Goal: Task Accomplishment & Management: Manage account settings

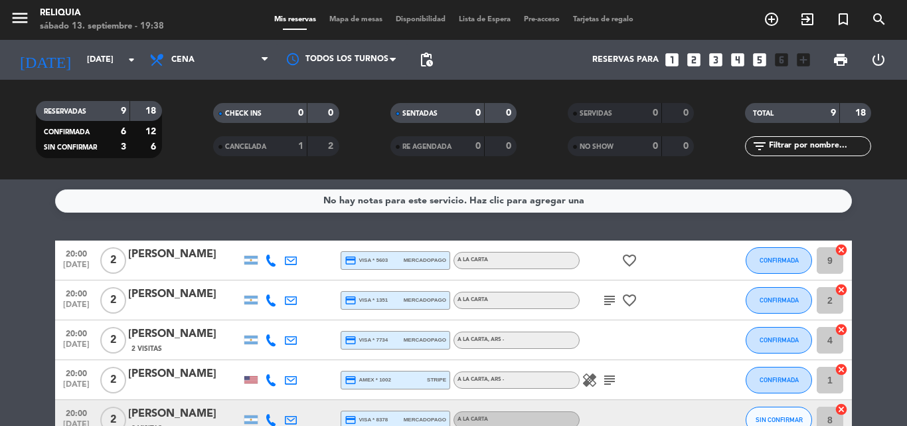
click at [577, 377] on div "A LA CARTA , ARS -" at bounding box center [517, 379] width 126 height 17
click at [597, 378] on icon "healing" at bounding box center [590, 380] width 16 height 16
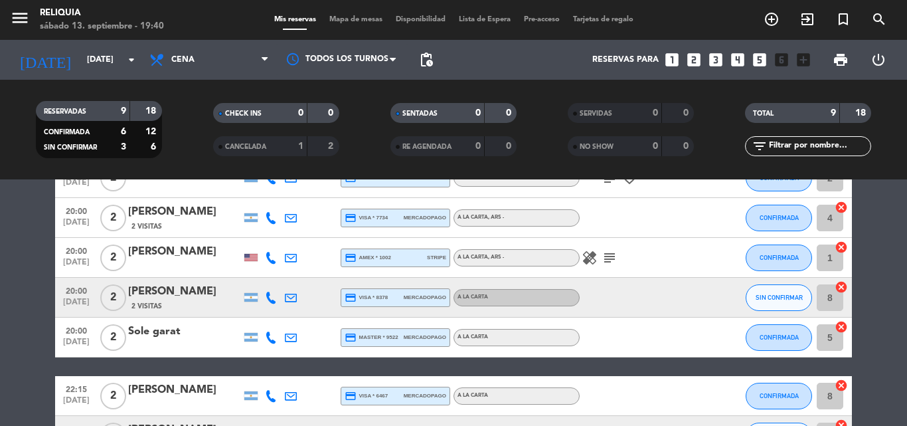
scroll to position [133, 0]
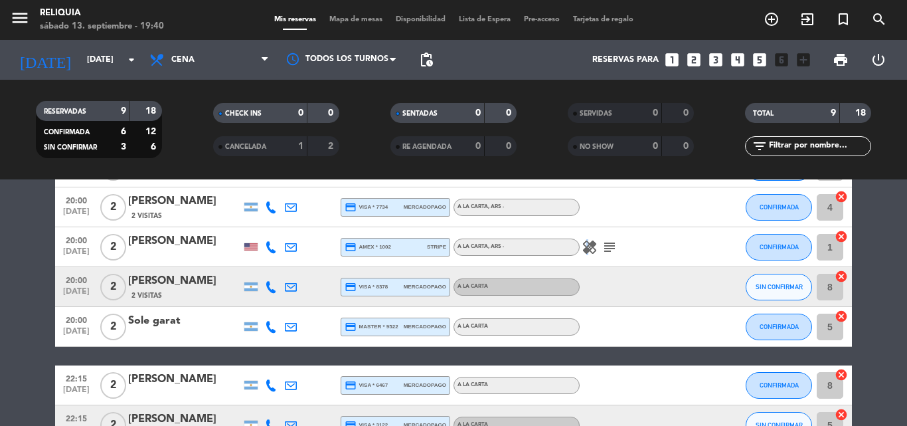
click at [587, 250] on icon "healing" at bounding box center [590, 247] width 16 height 16
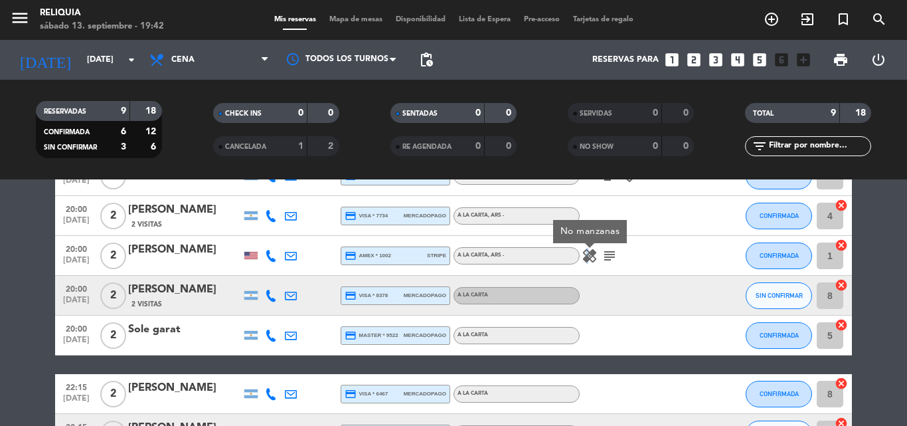
scroll to position [0, 0]
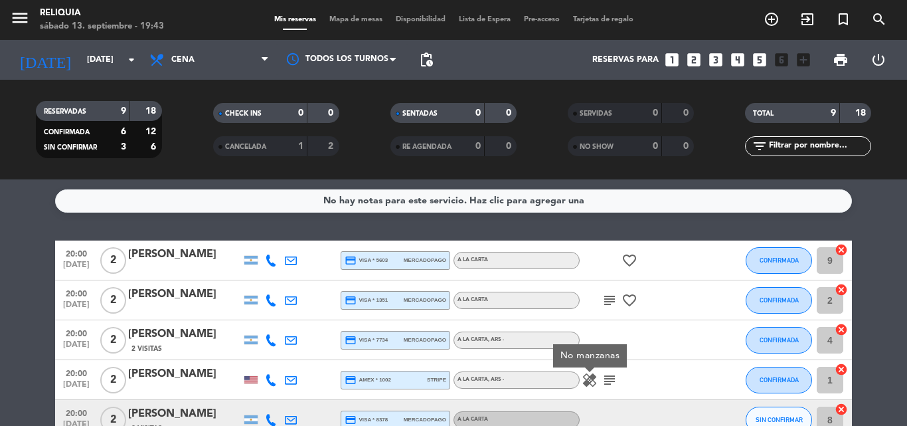
click at [537, 122] on filter-checkbox "SENTADAS 0 0" at bounding box center [453, 113] width 177 height 20
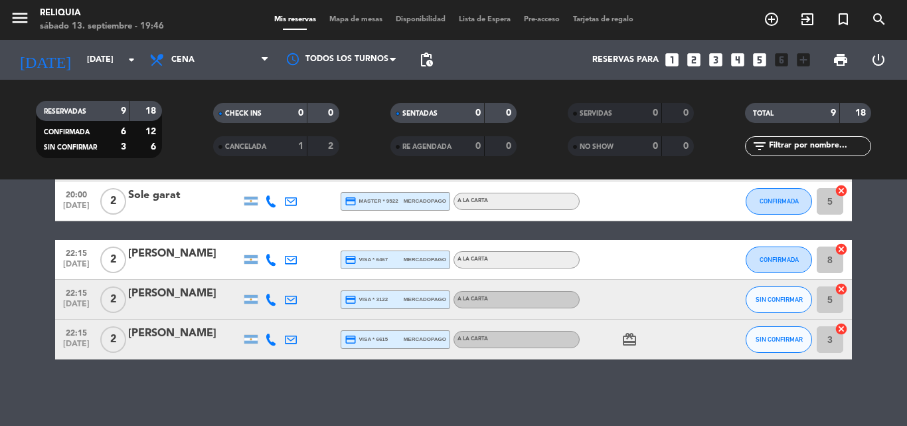
scroll to position [59, 0]
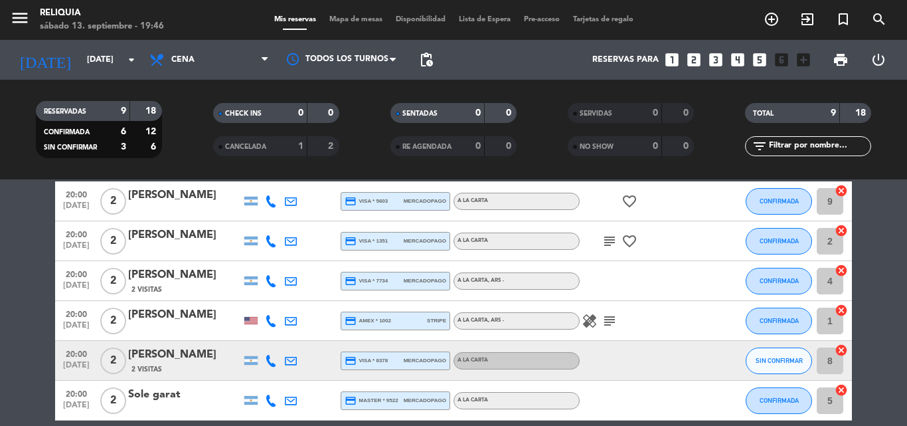
click at [611, 238] on icon "subject" at bounding box center [610, 241] width 16 height 16
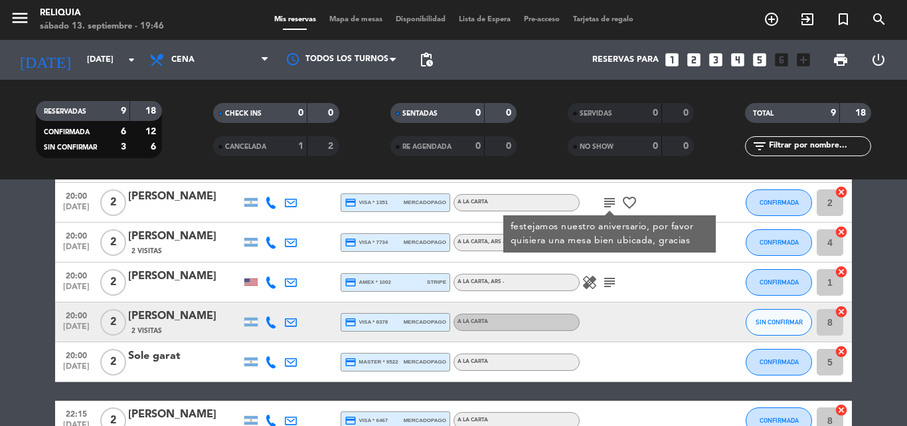
scroll to position [0, 0]
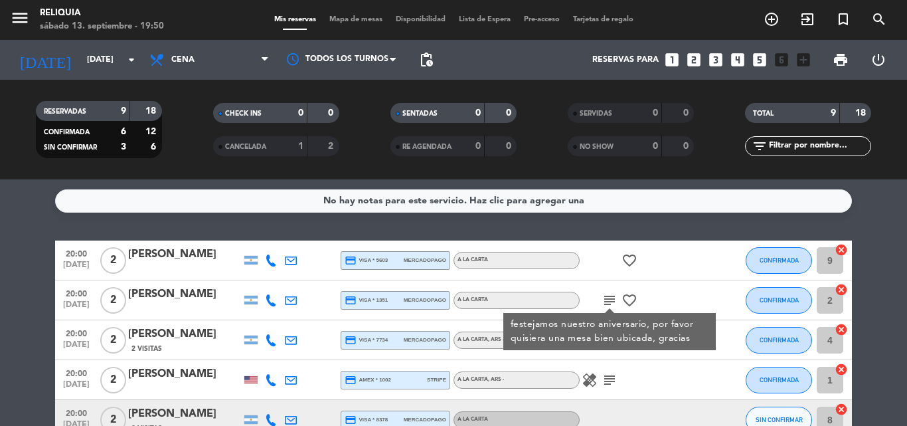
click at [0, 229] on div "No hay notas para este servicio. Haz clic para agregar una 20:00 sep. 13 2 Alej…" at bounding box center [453, 302] width 907 height 246
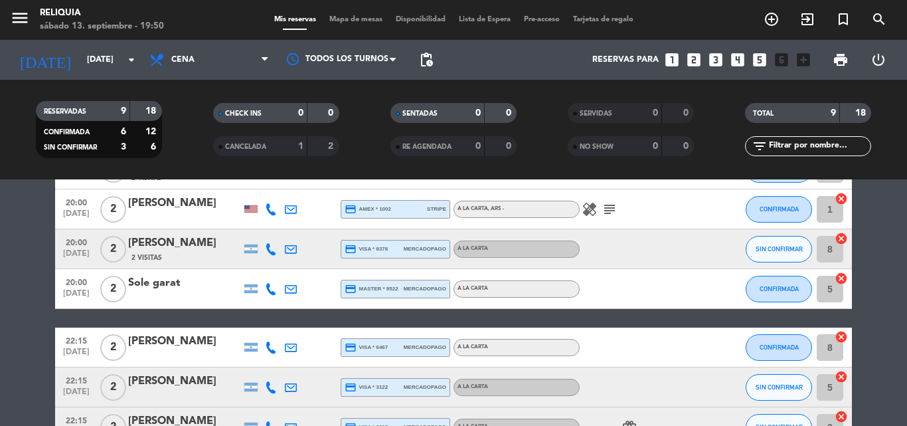
scroll to position [258, 0]
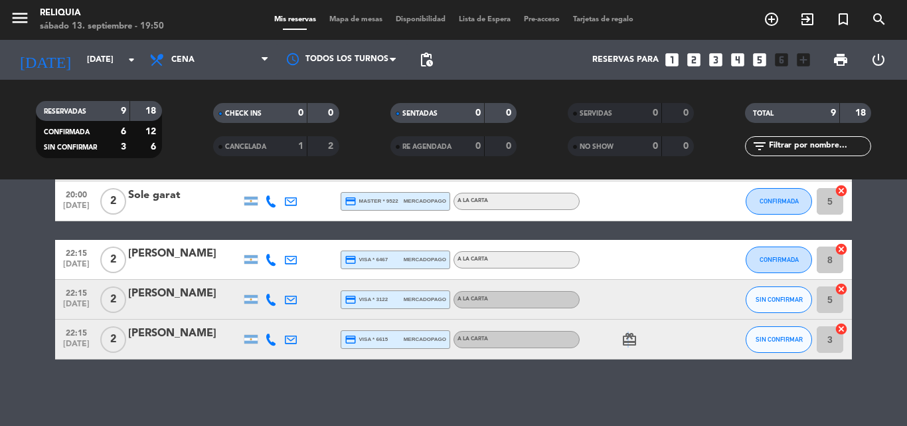
click at [628, 341] on icon "card_giftcard" at bounding box center [630, 339] width 16 height 16
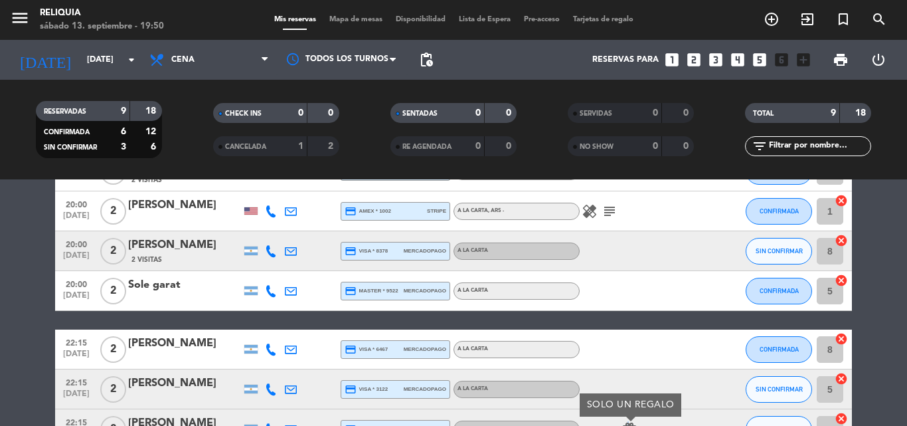
scroll to position [59, 0]
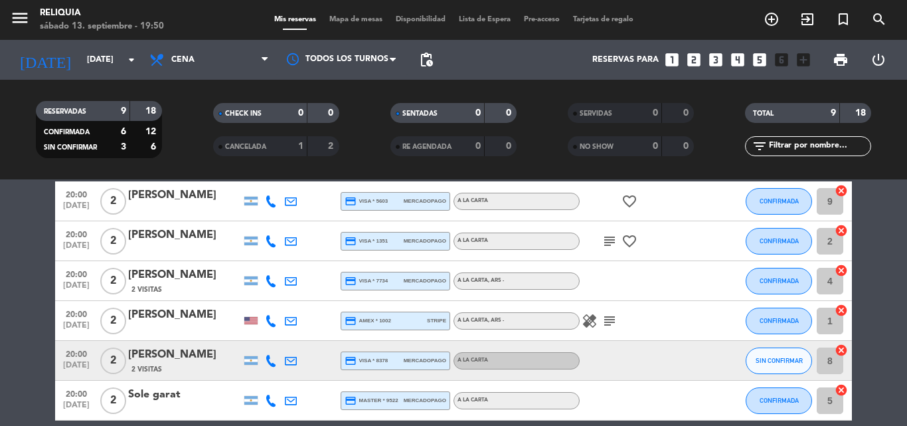
click at [607, 328] on icon "subject" at bounding box center [610, 321] width 16 height 16
click at [589, 322] on icon "healing" at bounding box center [590, 321] width 16 height 16
click at [606, 238] on icon "subject" at bounding box center [610, 241] width 16 height 16
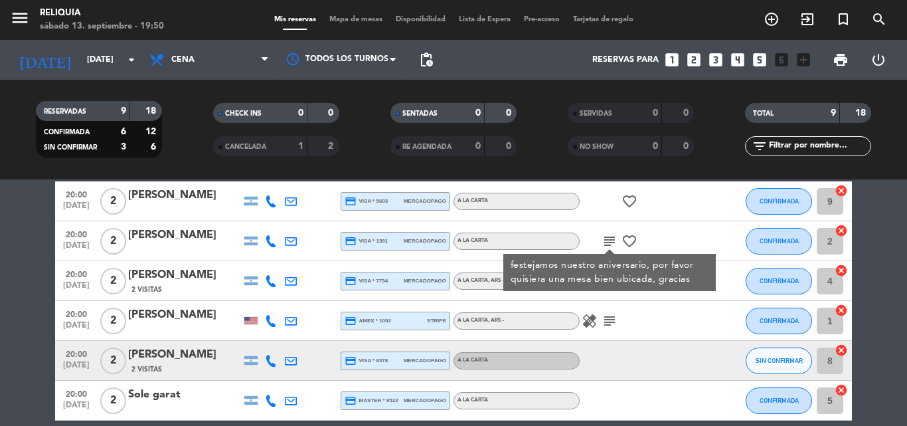
click at [628, 239] on icon "favorite_border" at bounding box center [630, 241] width 16 height 16
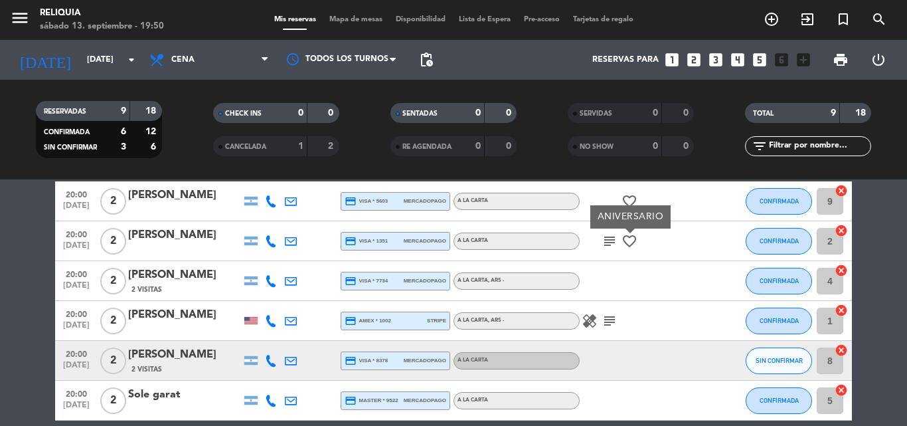
scroll to position [0, 0]
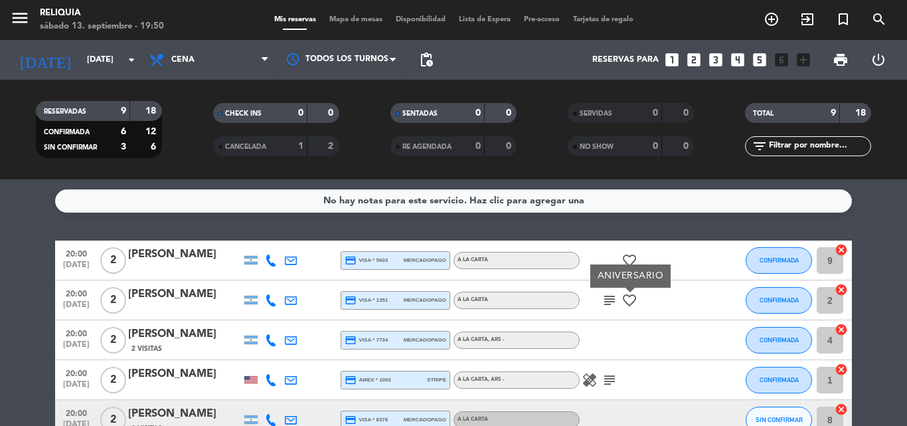
click at [636, 256] on icon "favorite_border" at bounding box center [630, 260] width 16 height 16
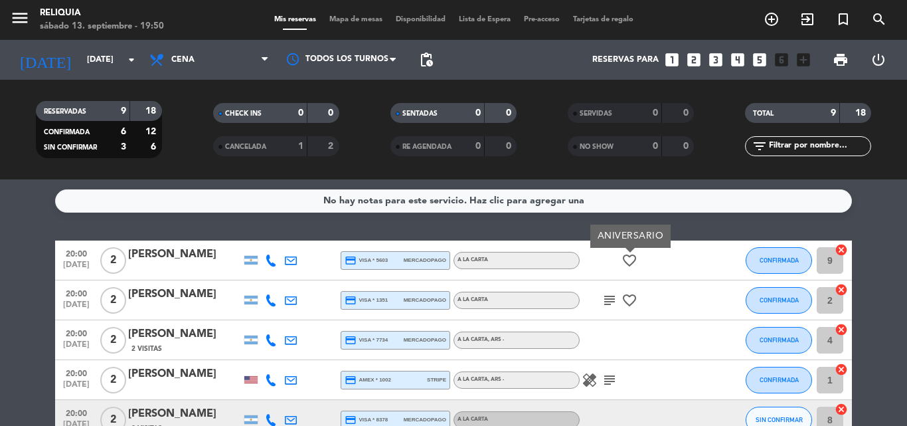
click at [672, 223] on div "No hay notas para este servicio. Haz clic para agregar una 20:00 sep. 13 2 Alej…" at bounding box center [453, 302] width 907 height 246
click at [611, 304] on icon "subject" at bounding box center [610, 300] width 16 height 16
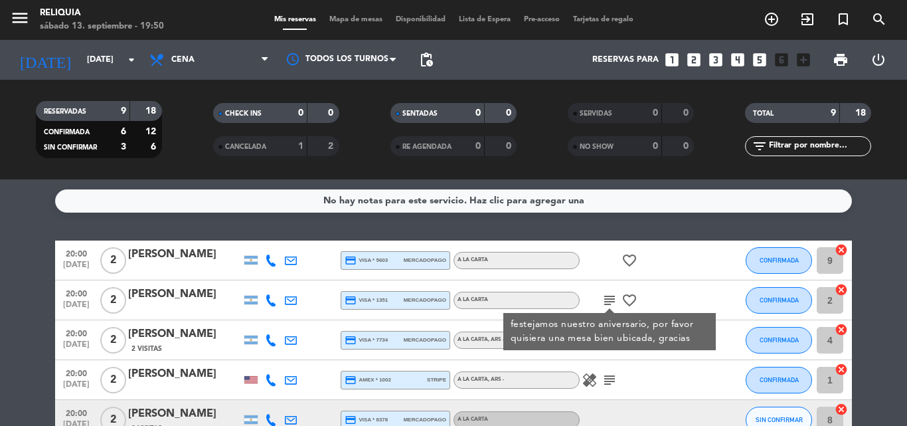
click at [0, 332] on bookings-row "20:00 sep. 13 2 Alejandro Martinez credit_card visa * 5603 mercadopago A LA CAR…" at bounding box center [453, 428] width 907 height 377
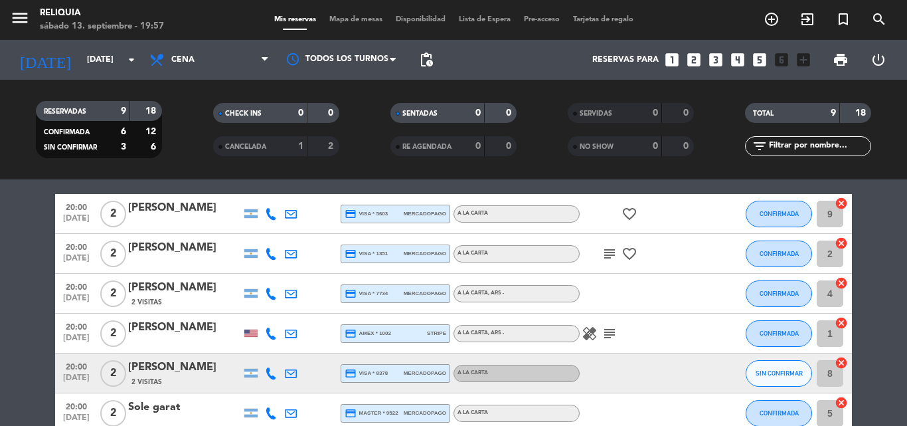
scroll to position [66, 0]
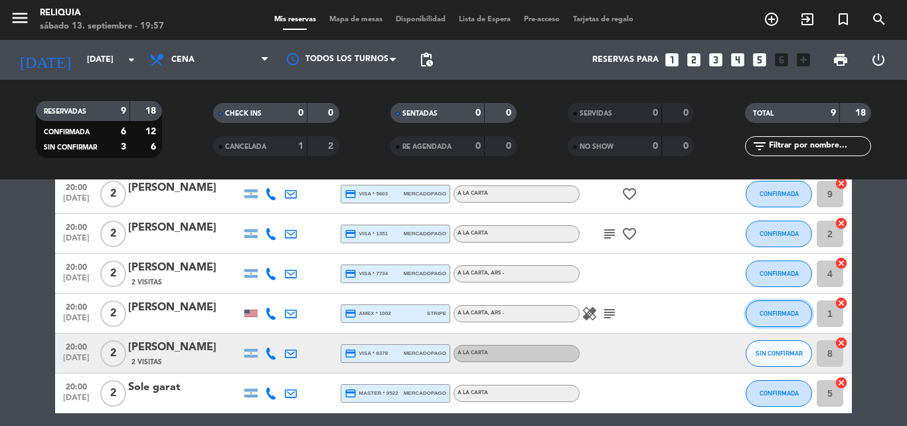
click at [787, 324] on button "CONFIRMADA" at bounding box center [779, 313] width 66 height 27
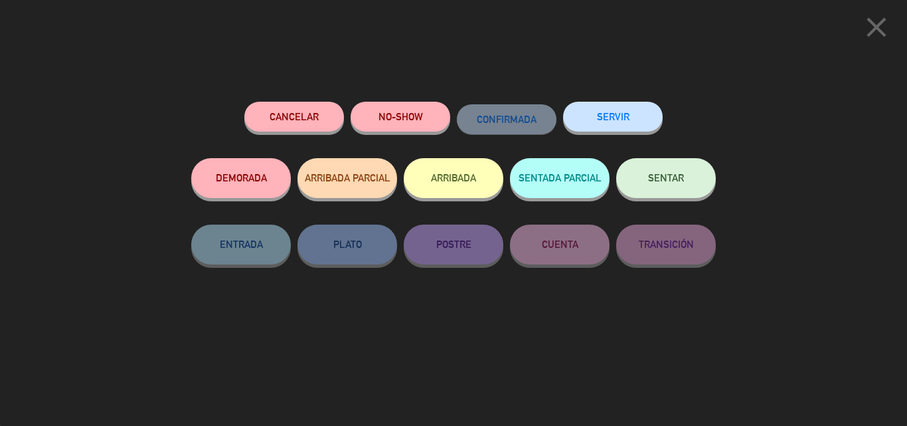
click at [672, 191] on button "SENTAR" at bounding box center [666, 178] width 100 height 40
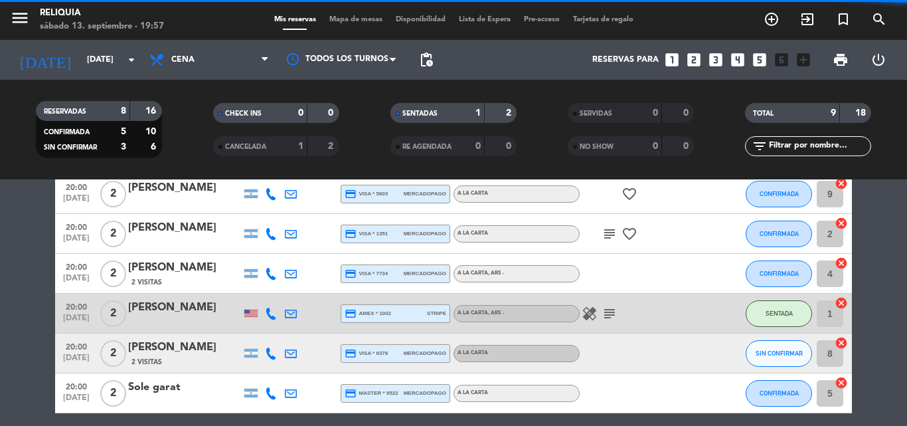
click at [585, 319] on icon "healing" at bounding box center [590, 314] width 16 height 16
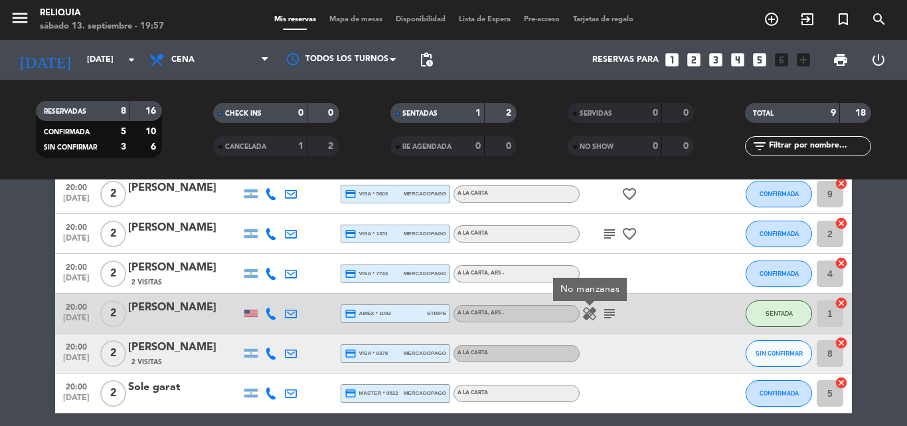
click at [684, 312] on div "healing No manzanas subject" at bounding box center [640, 313] width 120 height 39
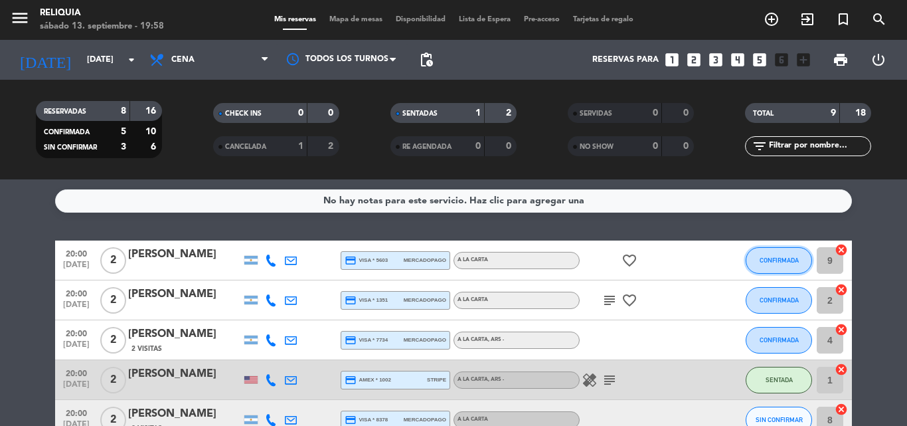
click at [781, 256] on button "CONFIRMADA" at bounding box center [779, 260] width 66 height 27
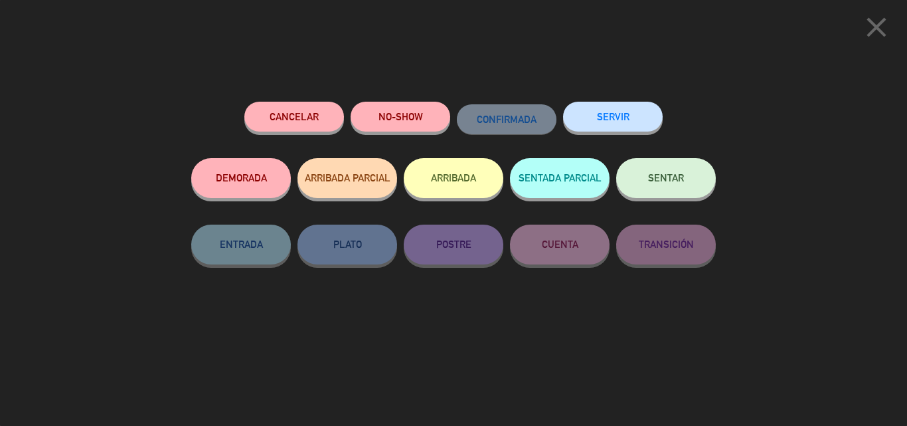
click at [698, 173] on button "SENTAR" at bounding box center [666, 178] width 100 height 40
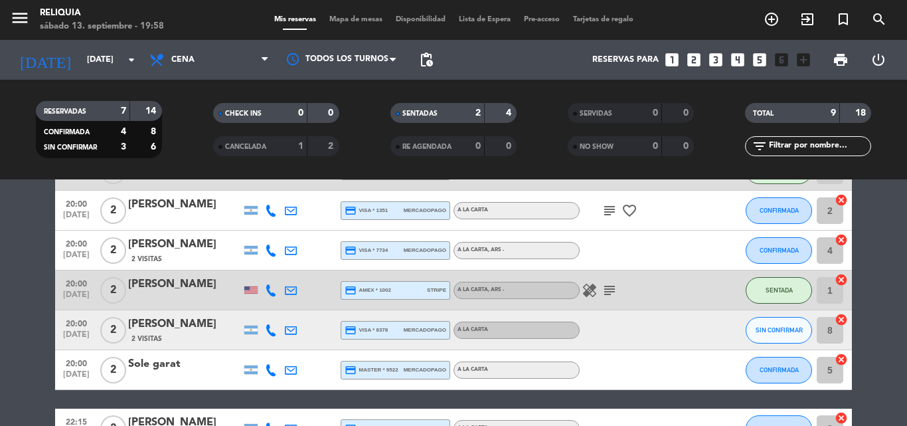
scroll to position [66, 0]
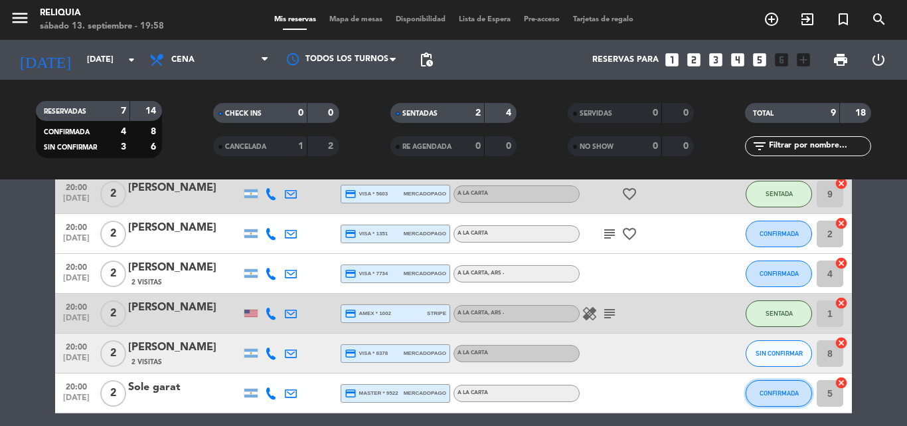
click at [787, 387] on button "CONFIRMADA" at bounding box center [779, 393] width 66 height 27
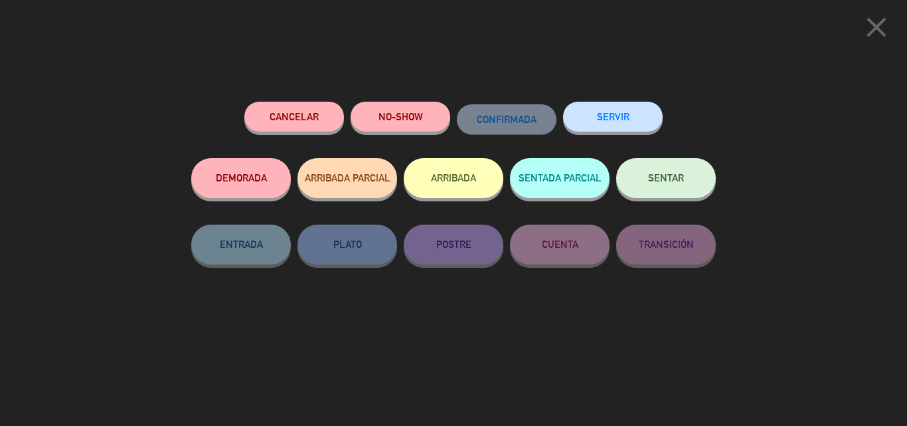
click at [660, 189] on button "SENTAR" at bounding box center [666, 178] width 100 height 40
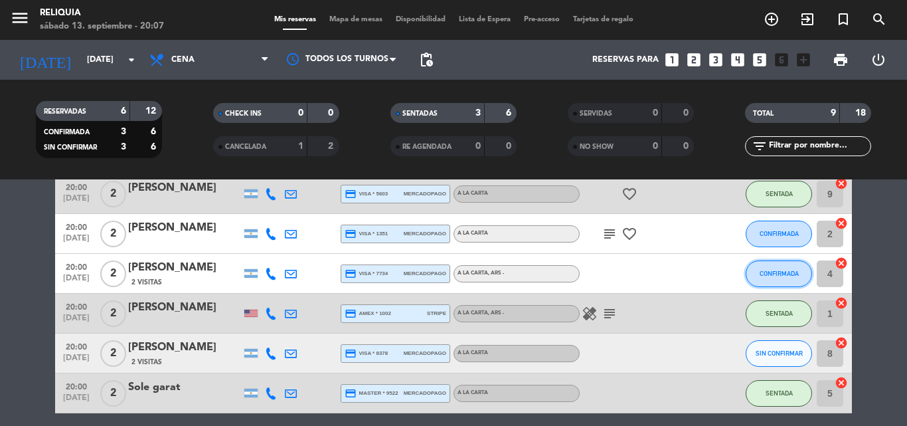
click at [798, 270] on span "CONFIRMADA" at bounding box center [779, 273] width 39 height 7
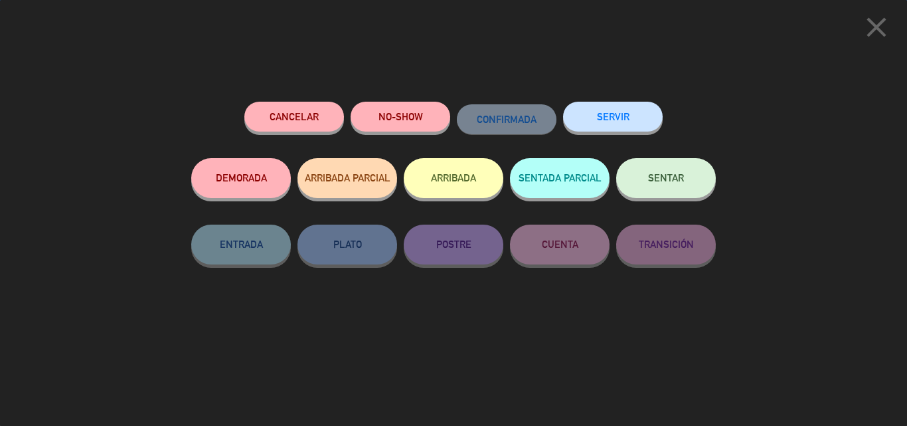
click at [646, 175] on button "SENTAR" at bounding box center [666, 178] width 100 height 40
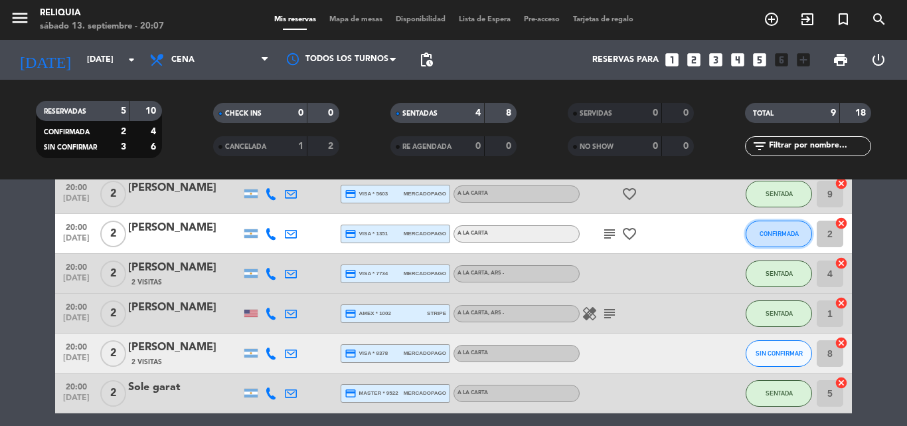
click at [763, 236] on span "CONFIRMADA" at bounding box center [779, 233] width 39 height 7
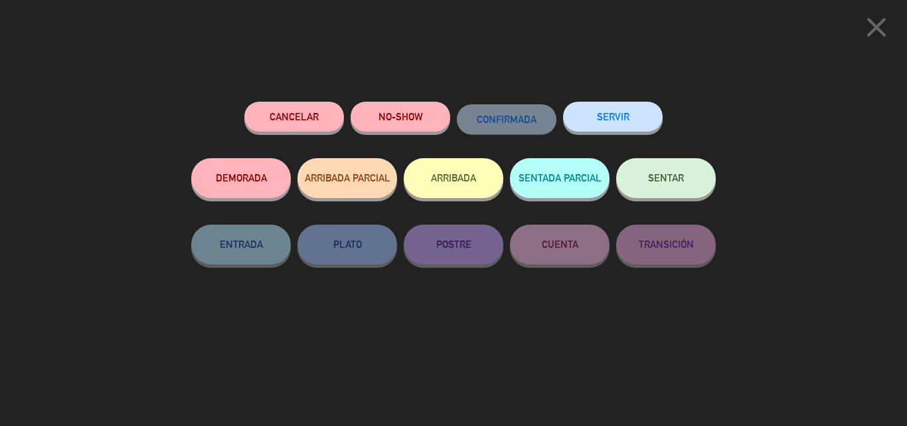
click at [874, 37] on icon "close" at bounding box center [876, 27] width 33 height 33
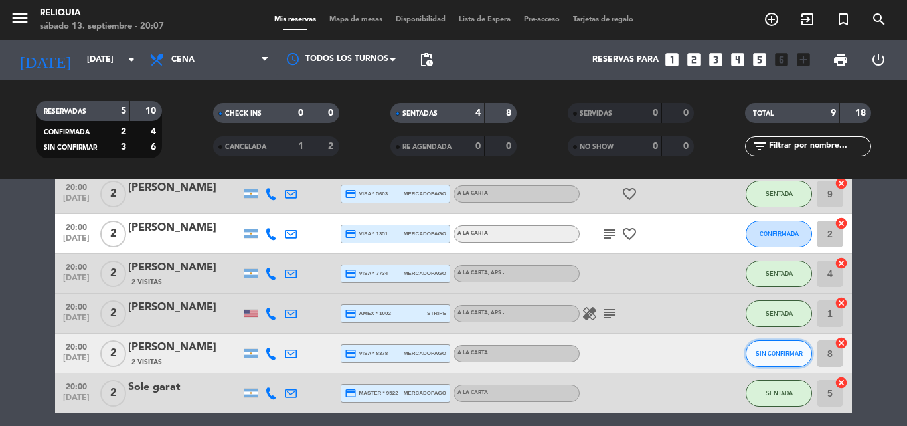
click at [777, 359] on button "SIN CONFIRMAR" at bounding box center [779, 353] width 66 height 27
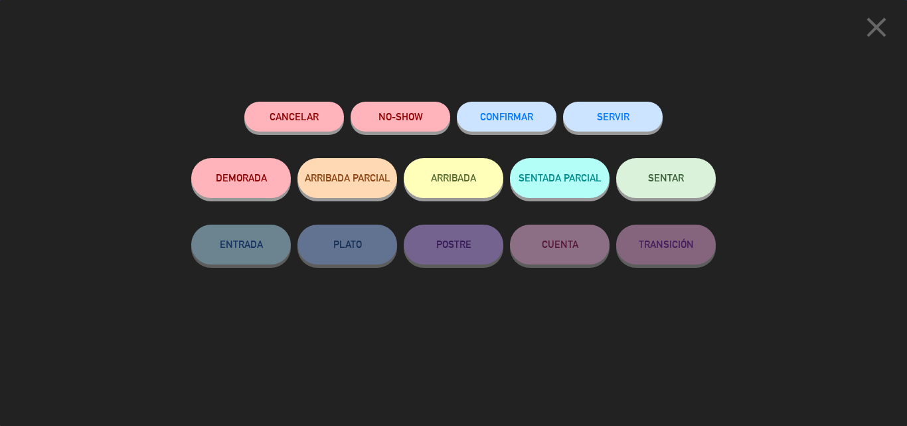
click at [673, 182] on span "SENTAR" at bounding box center [666, 177] width 36 height 11
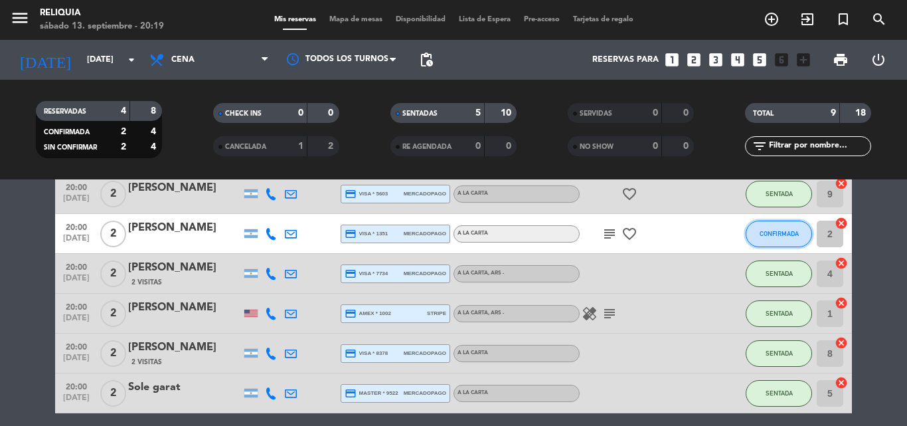
click at [770, 236] on span "CONFIRMADA" at bounding box center [779, 233] width 39 height 7
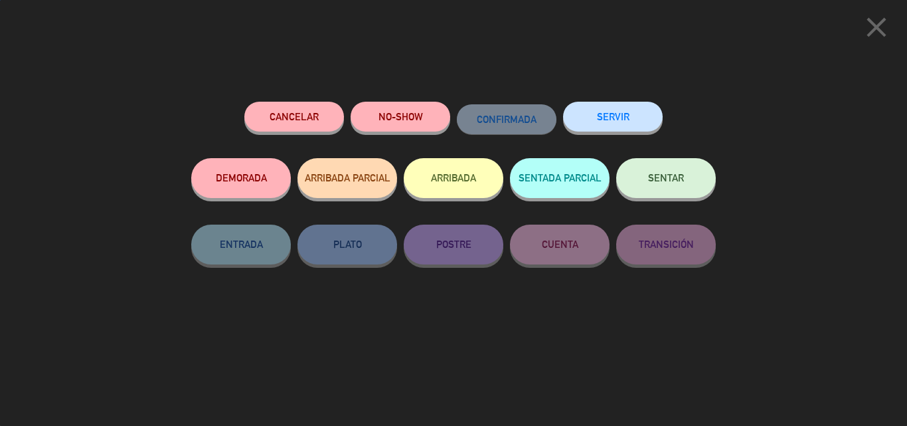
click at [718, 182] on div "Cancelar NO-SHOW CONFIRMADA SERVIR DEMORADA ARRIBADA PARCIAL ARRIBADA SENTADA P…" at bounding box center [453, 258] width 543 height 333
click at [697, 190] on button "SENTAR" at bounding box center [666, 178] width 100 height 40
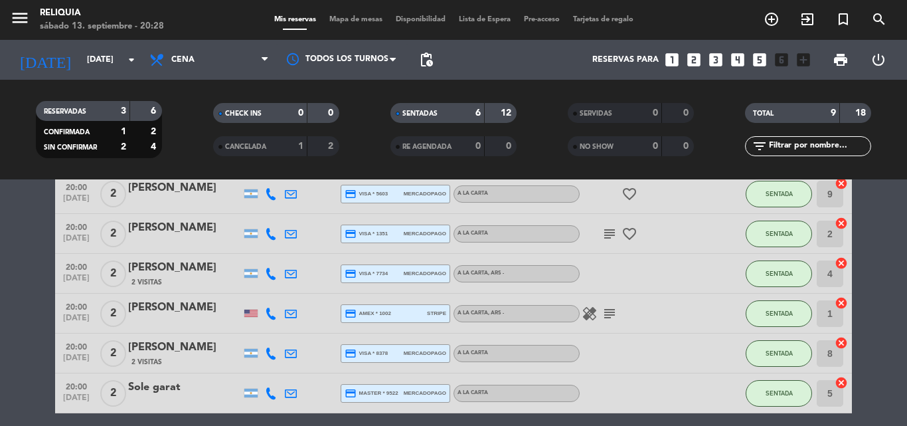
click at [0, 310] on bookings-row "20:00 sep. 13 2 Alejandro Martinez credit_card visa * 5603 mercadopago A LA CAR…" at bounding box center [453, 362] width 907 height 377
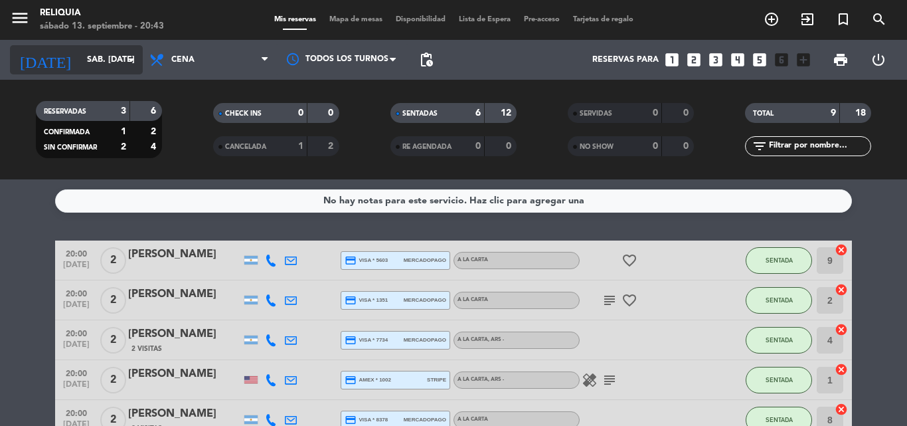
click at [106, 66] on input "sáb. [DATE]" at bounding box center [136, 59] width 112 height 23
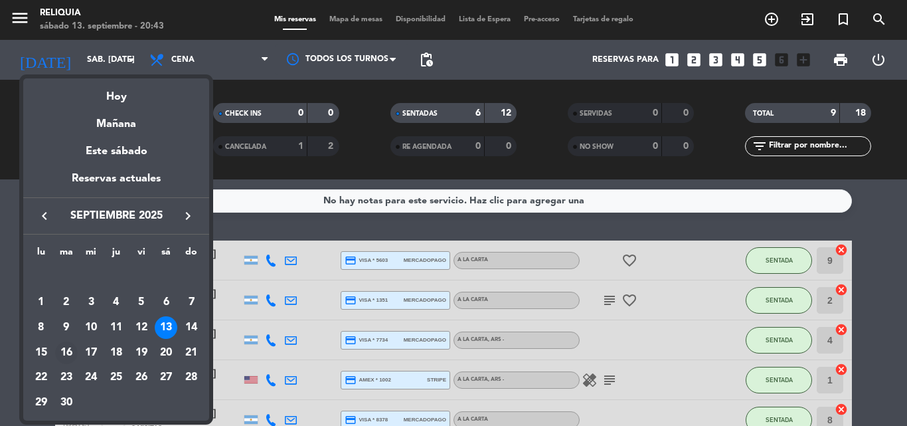
click at [63, 354] on div "16" at bounding box center [66, 352] width 23 height 23
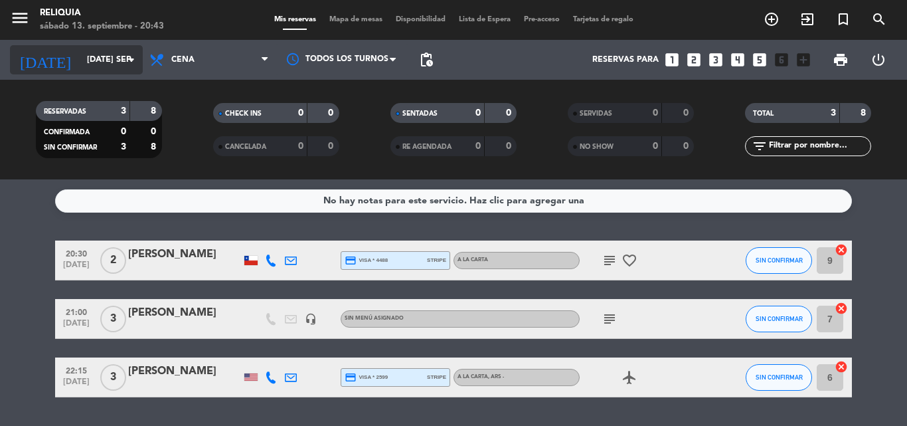
click at [86, 67] on input "[DATE] sep." at bounding box center [136, 59] width 112 height 23
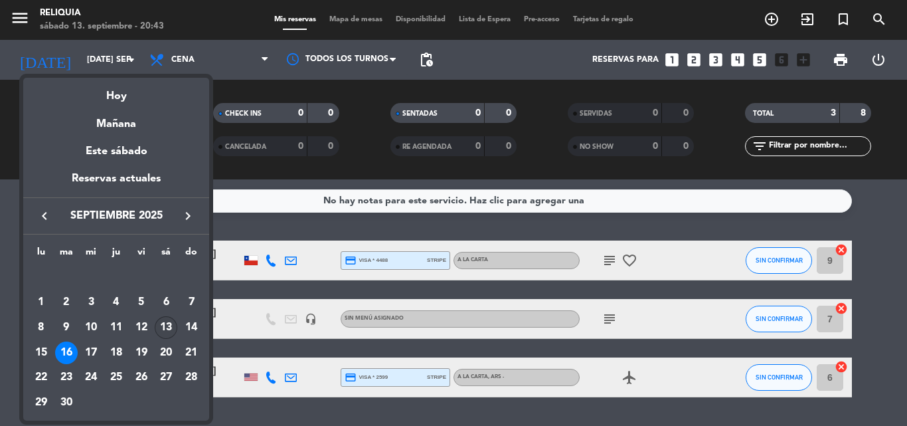
click at [165, 328] on div "13" at bounding box center [166, 327] width 23 height 23
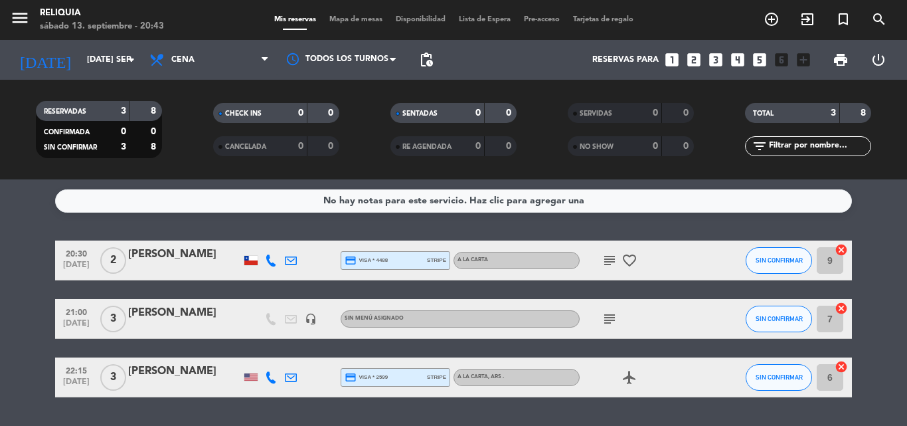
type input "sáb. [DATE]"
click at [0, 270] on bookings-row "20:30 [DATE] 2 [PERSON_NAME] credit_card visa * 4488 stripe A LA CARTA subject …" at bounding box center [453, 318] width 907 height 157
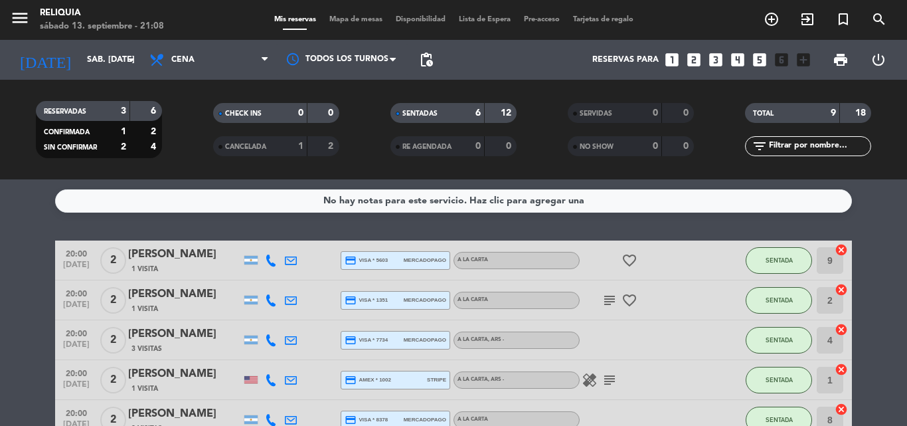
scroll to position [258, 0]
